Goal: Navigation & Orientation: Find specific page/section

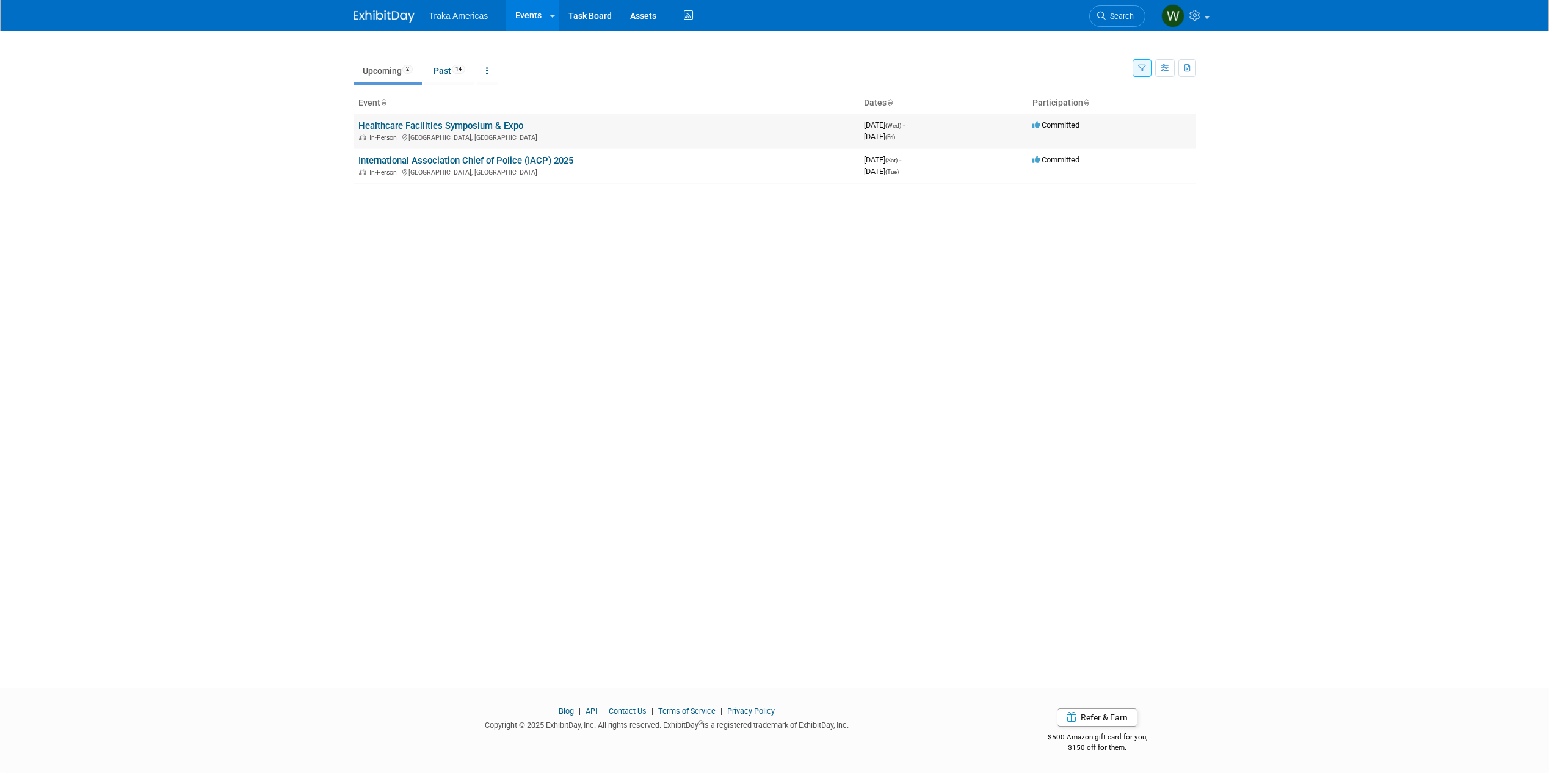
click at [466, 122] on link "Healthcare Facilities Symposium & Expo" at bounding box center [441, 125] width 165 height 11
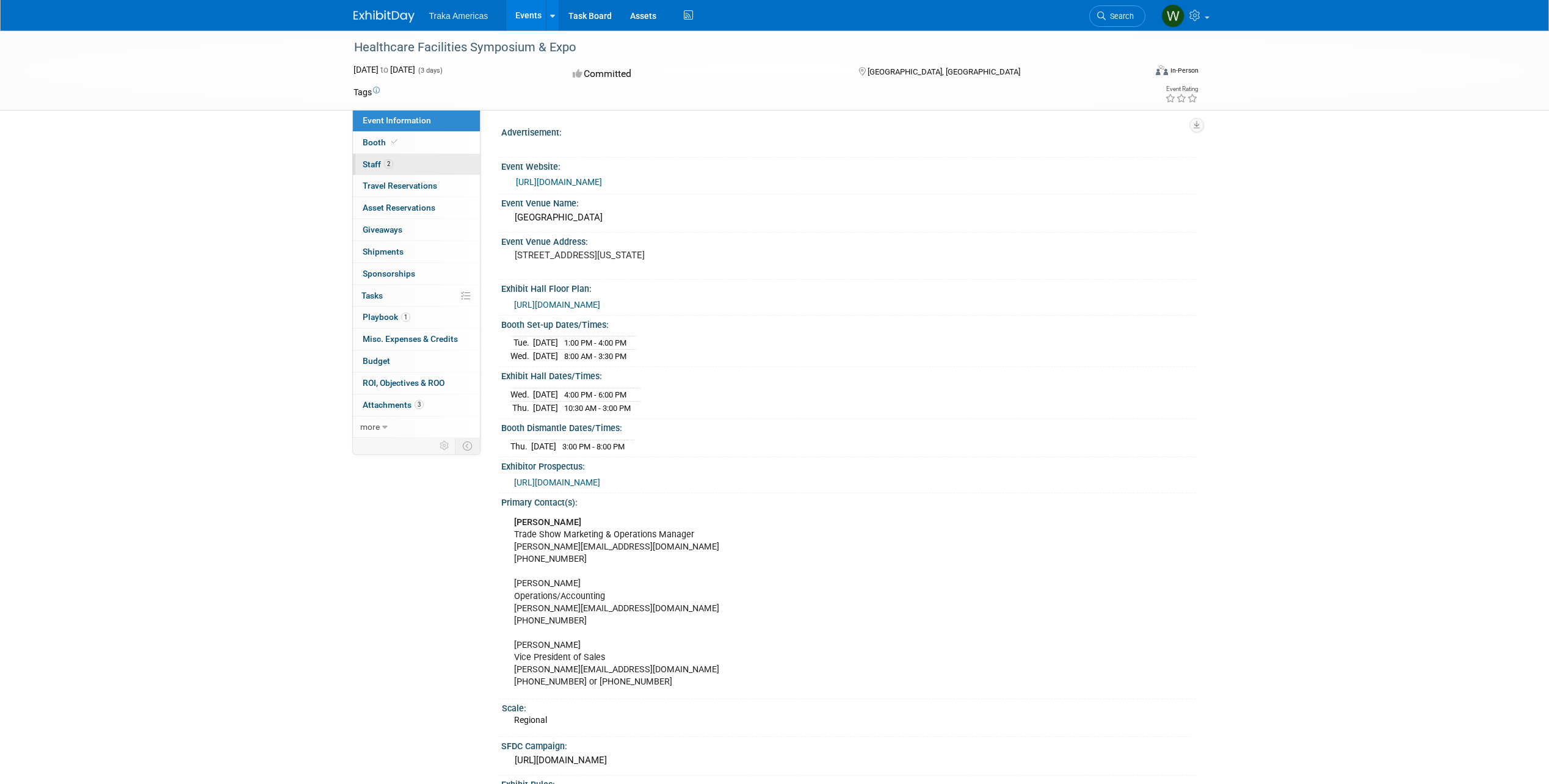
click at [412, 163] on link "2 Staff 2" at bounding box center [416, 164] width 127 height 21
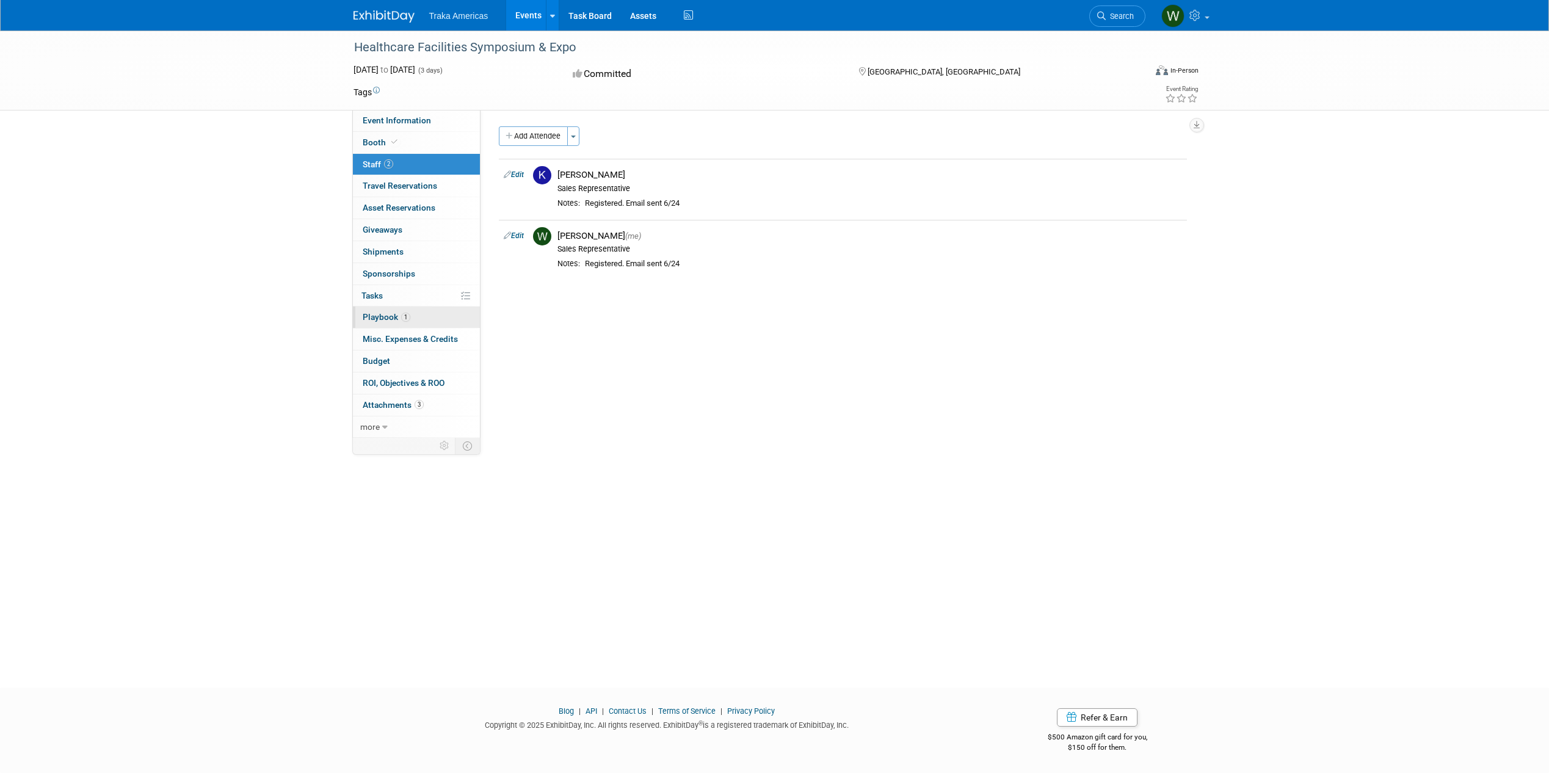
click at [412, 313] on link "1 Playbook 1" at bounding box center [416, 317] width 127 height 21
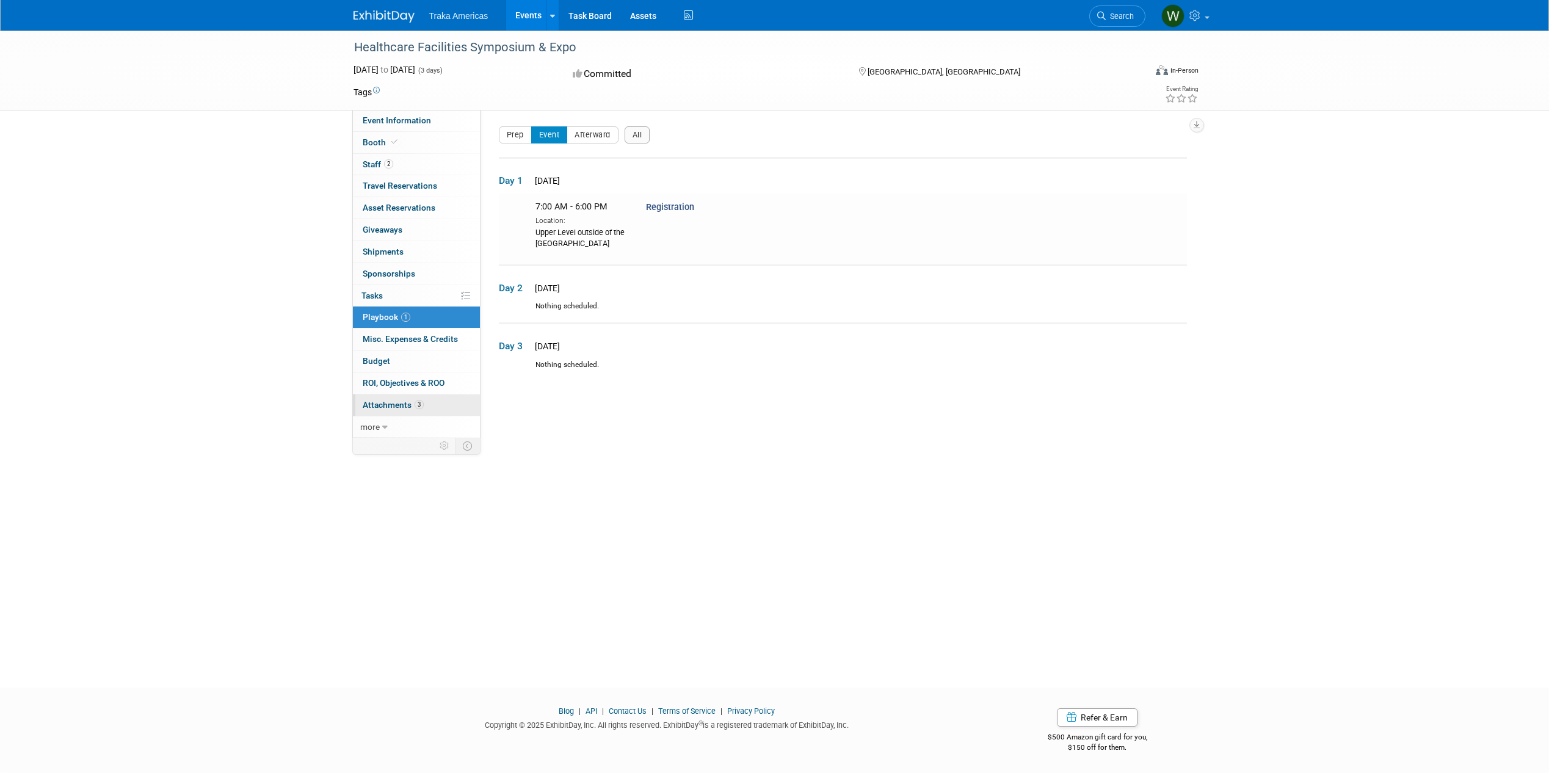
click at [405, 402] on span "Attachments 3" at bounding box center [393, 404] width 61 height 10
